Goal: Check status: Check status

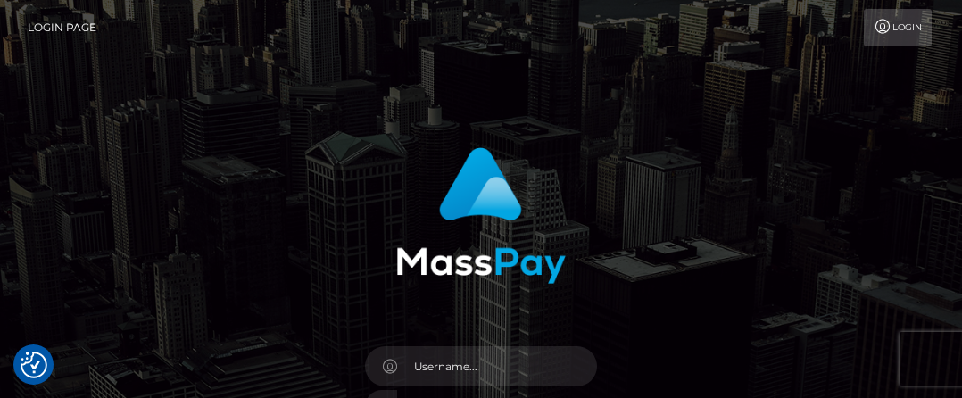
scroll to position [323, 0]
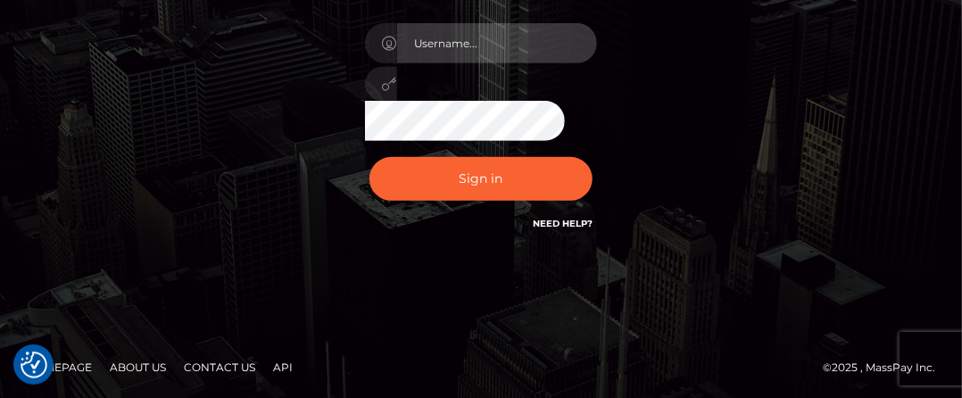
type input "hello.feetfinder"
click at [502, 50] on input "hello.feetfinder" at bounding box center [497, 43] width 200 height 40
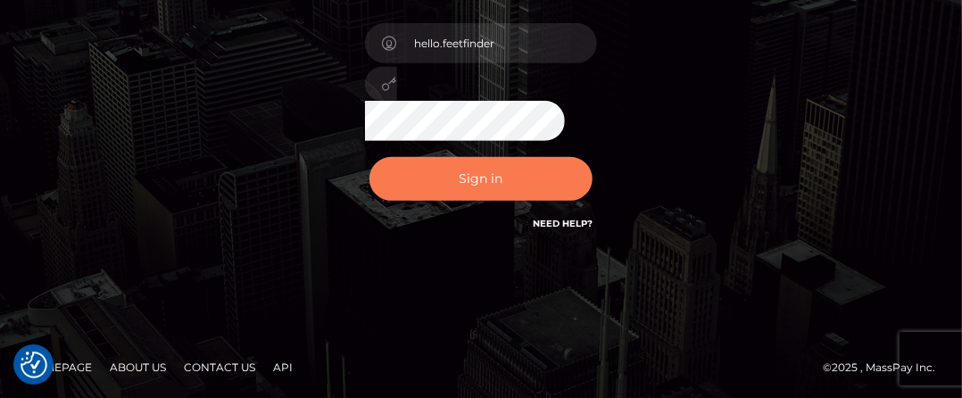
click at [501, 182] on button "Sign in" at bounding box center [480, 179] width 223 height 44
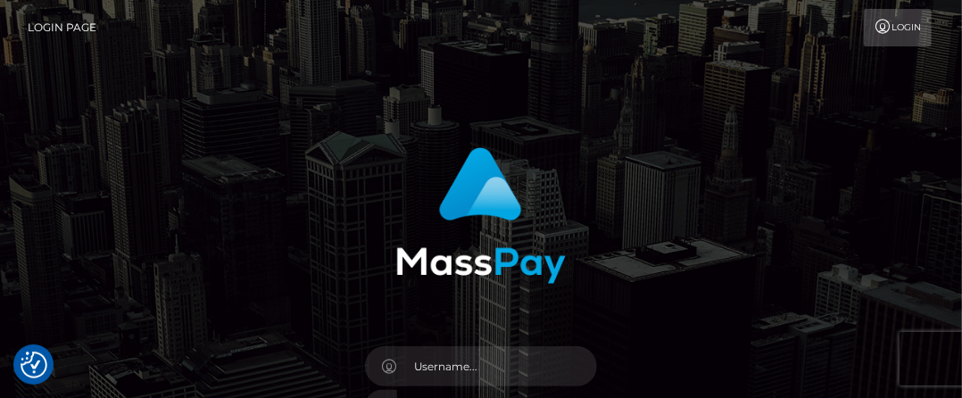
scroll to position [323, 0]
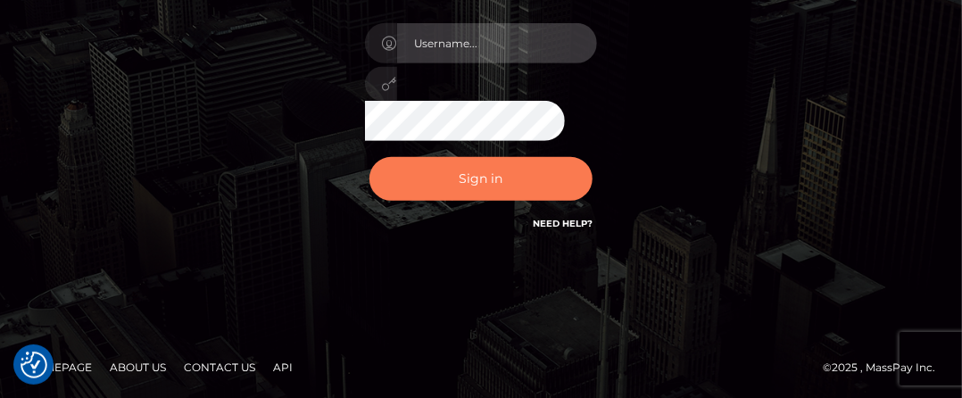
type input "hello.feetfinder"
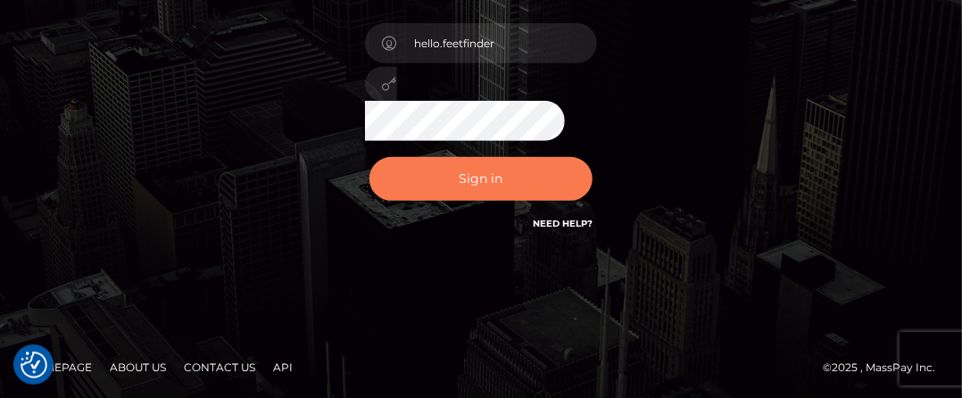
click at [500, 173] on button "Sign in" at bounding box center [480, 179] width 223 height 44
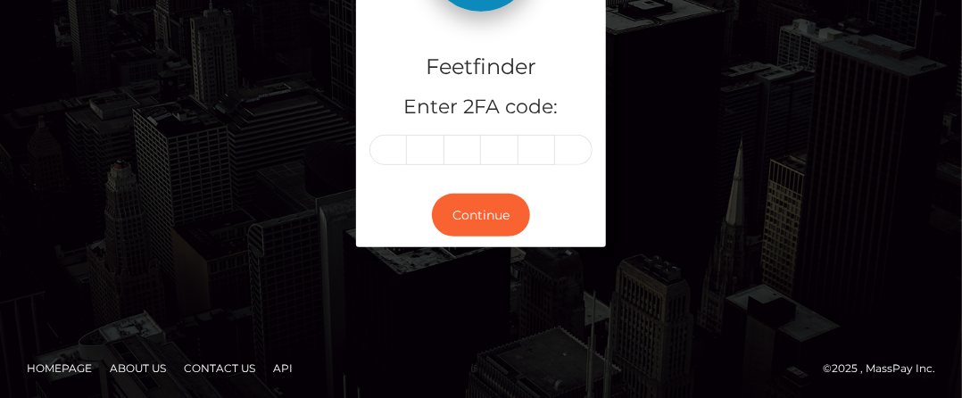
scroll to position [189, 0]
drag, startPoint x: 400, startPoint y: 143, endPoint x: 418, endPoint y: 137, distance: 19.5
click at [399, 143] on input "text" at bounding box center [387, 150] width 37 height 30
type input "2"
type input "5"
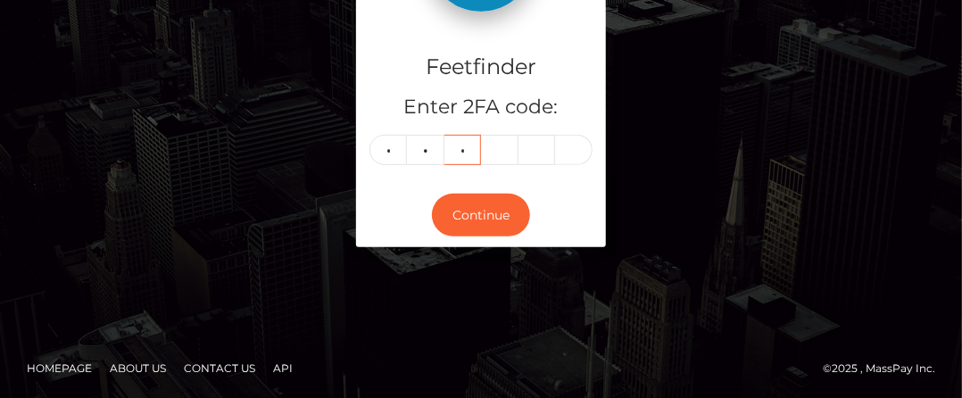
type input "7"
type input "2"
type input "8"
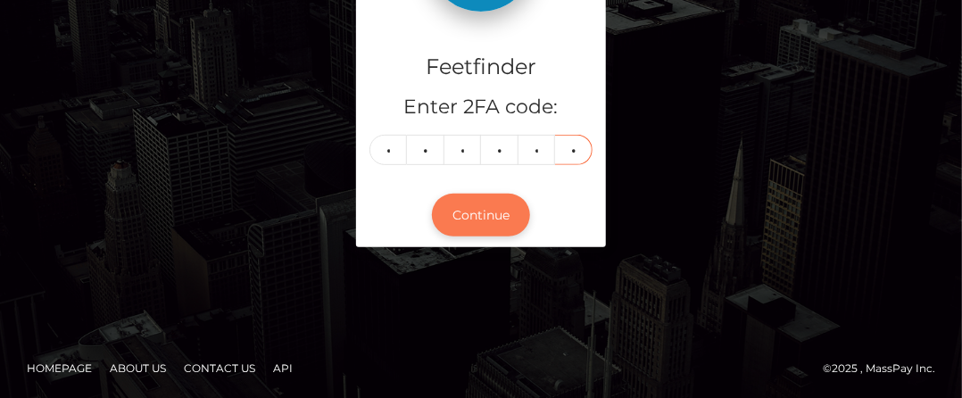
type input "0"
click at [468, 204] on button "Continue" at bounding box center [481, 216] width 98 height 44
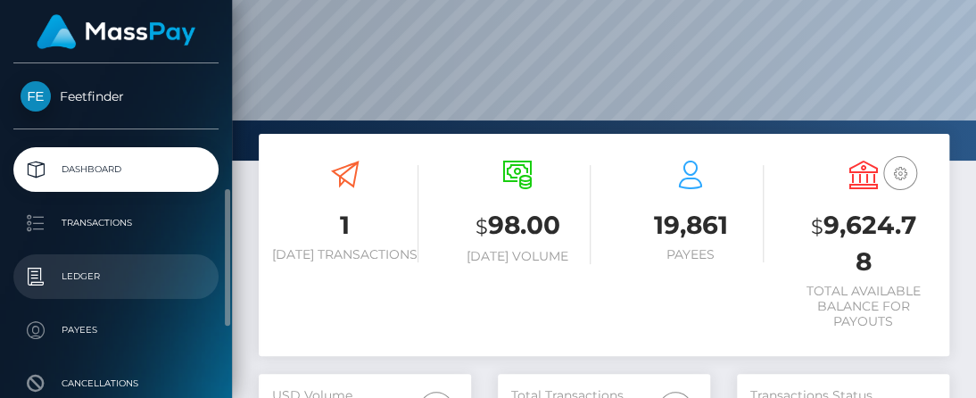
scroll to position [89, 0]
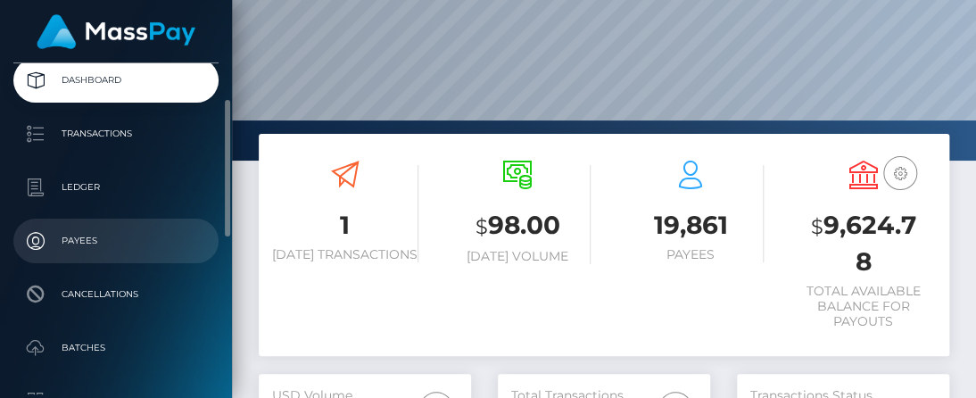
click at [96, 238] on p "Payees" at bounding box center [116, 240] width 191 height 27
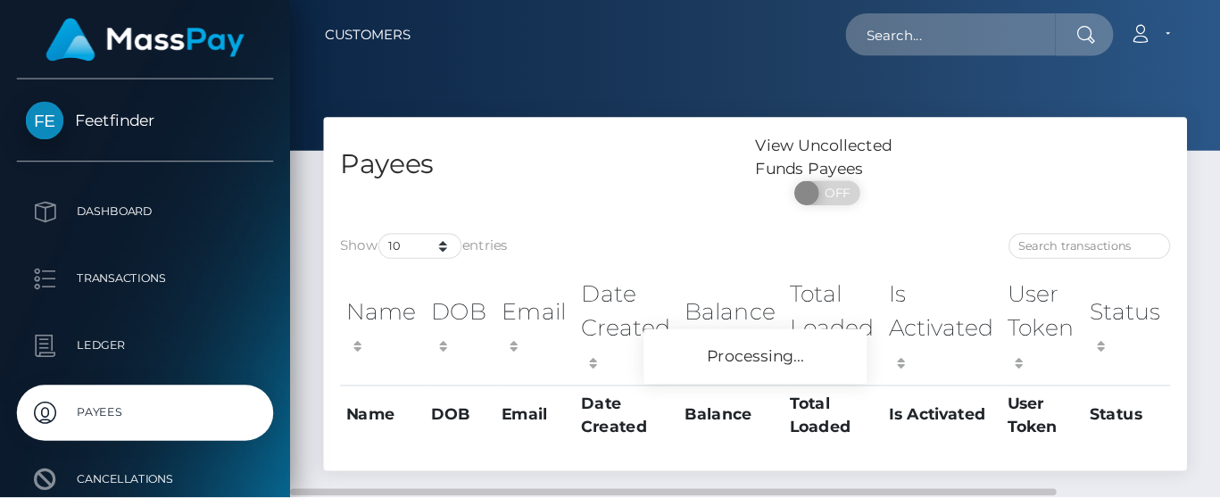
scroll to position [46, 0]
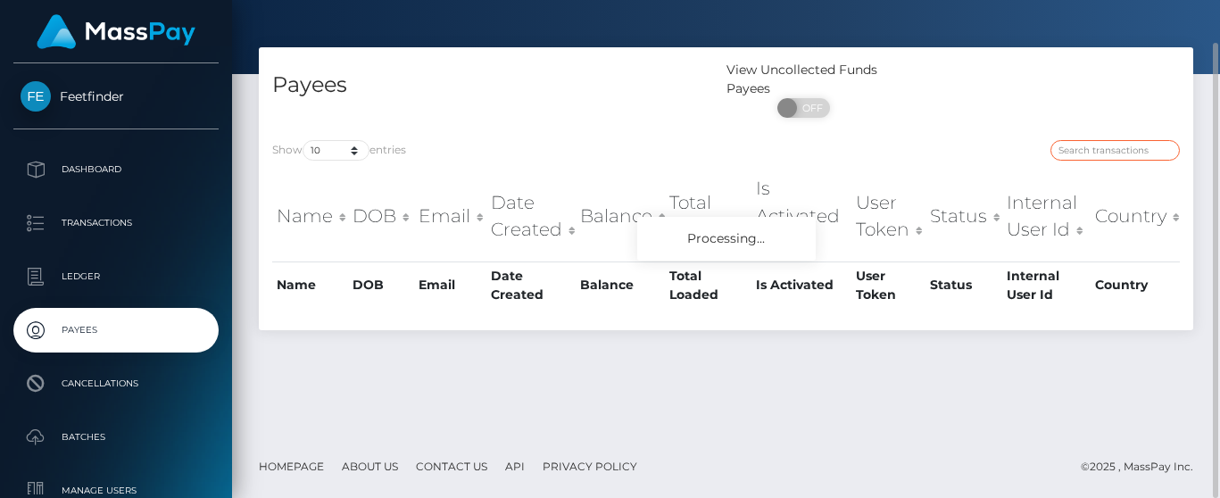
click at [975, 148] on input "search" at bounding box center [1114, 150] width 129 height 21
paste input "08055062-717c-11f0-87f1-0266f44cc279"
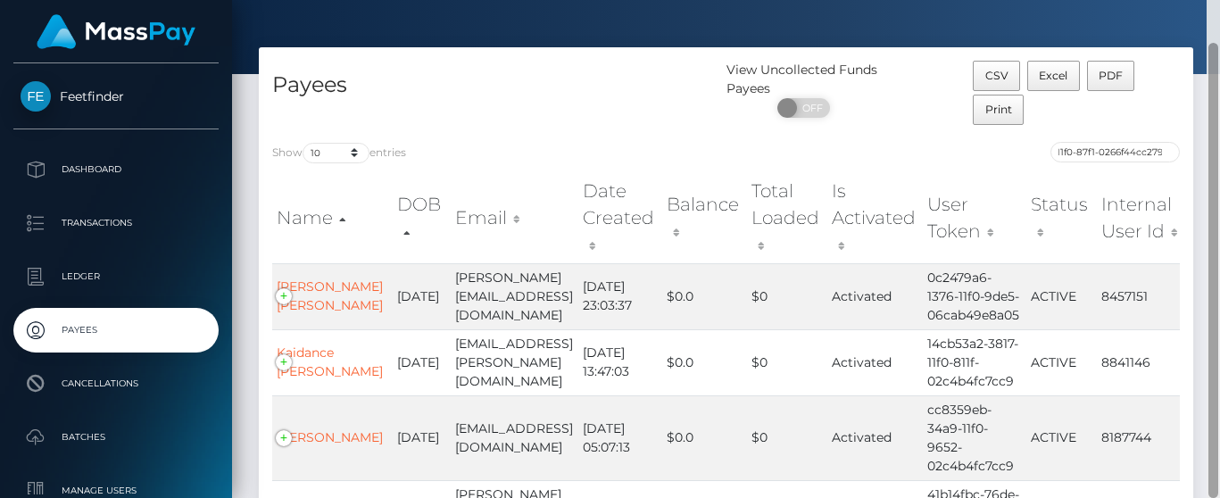
scroll to position [0, 0]
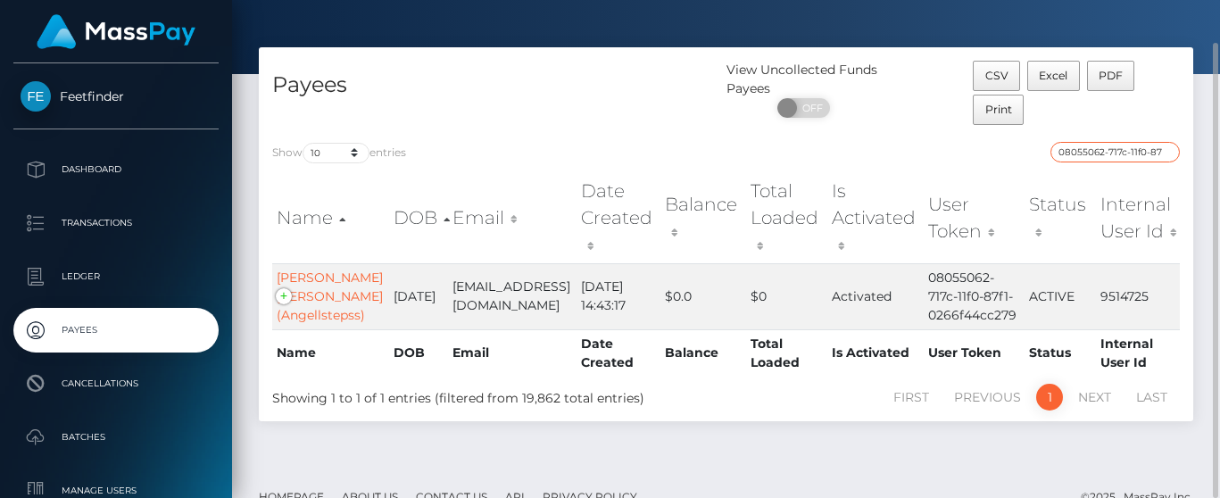
click at [975, 144] on input "08055062-717c-11f0-87f1-0266f44cc279" at bounding box center [1114, 152] width 129 height 21
paste input "a2a2e8c9-6f25"
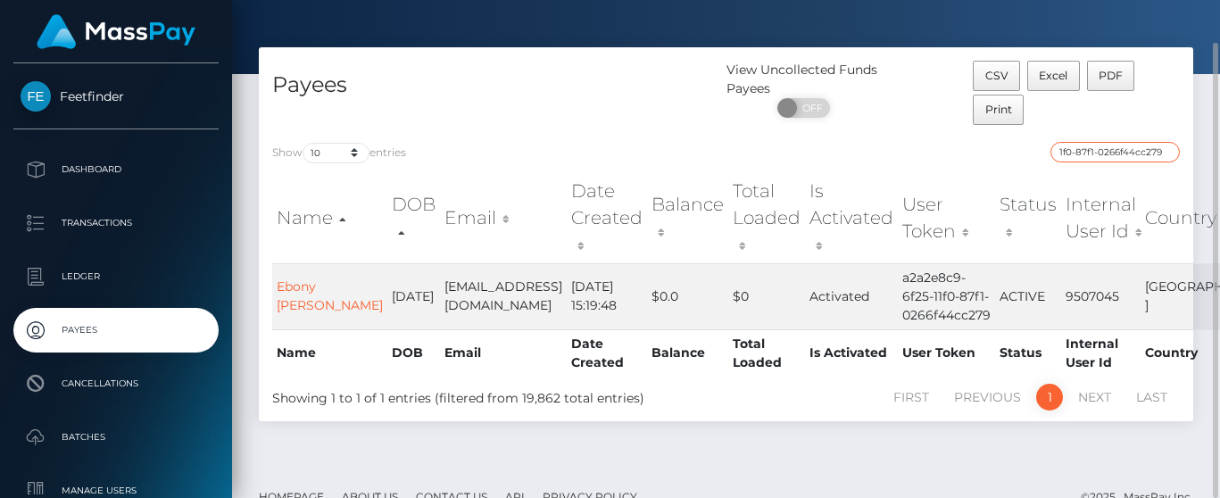
type input "a2a2e8c9-6f25-11f0-87f1-0266f44cc279"
